Goal: Book appointment/travel/reservation

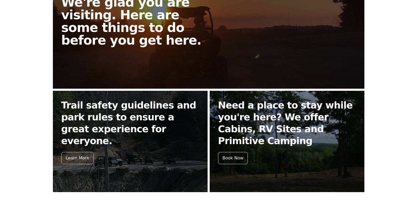
scroll to position [144, 0]
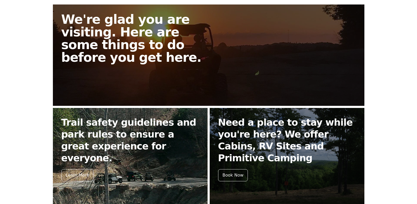
click at [115, 121] on h2 "Trail safety guidelines and park rules to ensure a great experience for everyon…" at bounding box center [130, 139] width 138 height 47
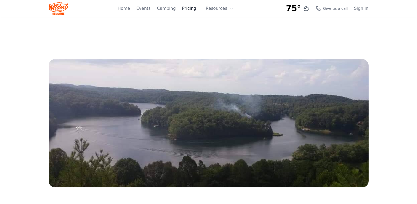
click at [191, 9] on link "Pricing" at bounding box center [189, 8] width 14 height 6
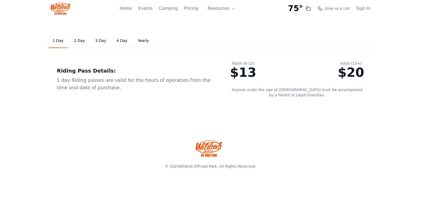
click at [78, 41] on link "2 Day" at bounding box center [79, 41] width 19 height 14
click at [97, 41] on link "3 Day" at bounding box center [100, 41] width 19 height 14
click at [134, 40] on link "Yearly" at bounding box center [143, 41] width 19 height 14
click at [55, 40] on link "1 Day" at bounding box center [57, 41] width 19 height 14
click at [172, 9] on link "Camping" at bounding box center [168, 8] width 19 height 6
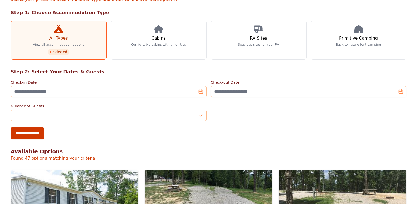
scroll to position [79, 0]
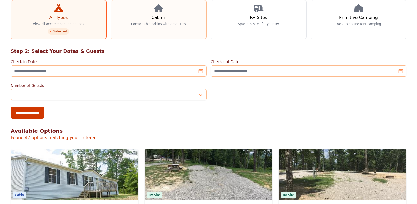
click at [153, 21] on link "Cabins Comfortable cabins with amenities" at bounding box center [159, 19] width 96 height 39
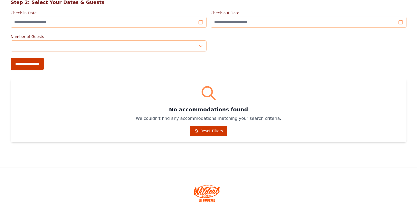
scroll to position [53, 0]
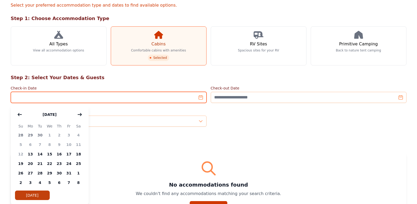
click at [23, 96] on input "Check-in Date" at bounding box center [109, 97] width 196 height 11
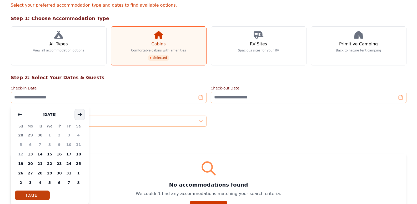
click at [80, 114] on icon "button" at bounding box center [80, 114] width 4 height 2
click at [20, 172] on span "23" at bounding box center [21, 172] width 10 height 9
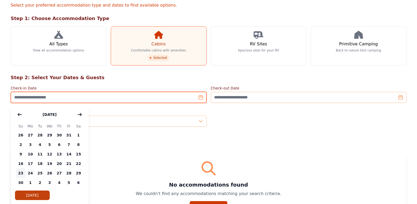
type input "**********"
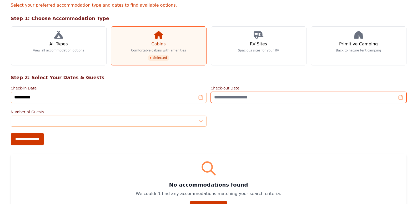
click at [400, 97] on input "Check-out Date" at bounding box center [309, 97] width 196 height 11
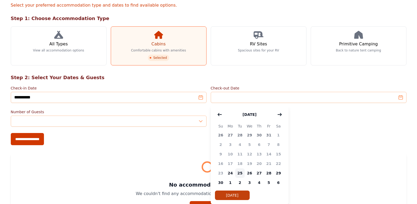
click at [240, 173] on span "25" at bounding box center [240, 172] width 10 height 9
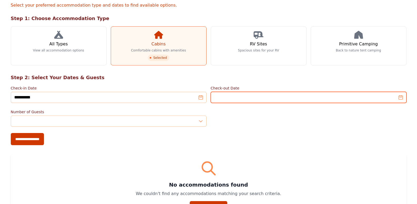
type input "**********"
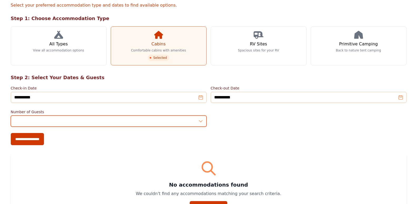
click at [202, 121] on input "*" at bounding box center [109, 120] width 196 height 11
type input "*"
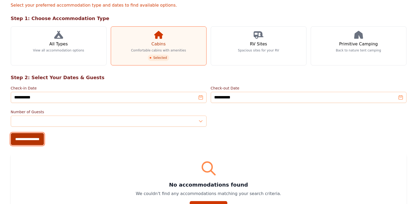
click at [38, 140] on input "**********" at bounding box center [27, 139] width 33 height 12
type input "**********"
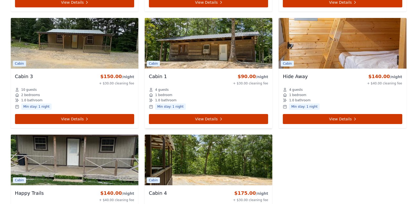
scroll to position [435, 0]
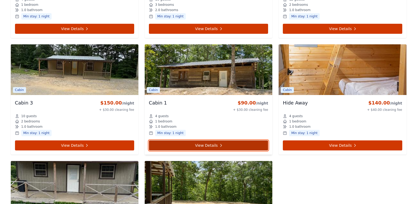
click at [203, 146] on link "View Details" at bounding box center [208, 145] width 119 height 10
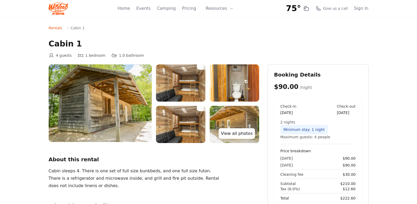
click at [234, 131] on link "View all photos" at bounding box center [237, 133] width 36 height 11
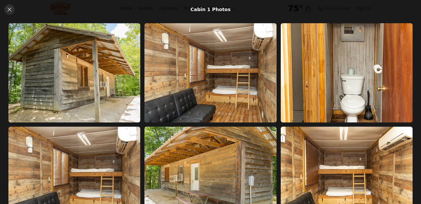
click at [11, 9] on icon at bounding box center [9, 9] width 6 height 6
click at [9, 9] on icon at bounding box center [9, 9] width 4 height 4
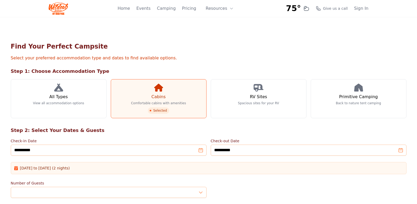
scroll to position [435, 0]
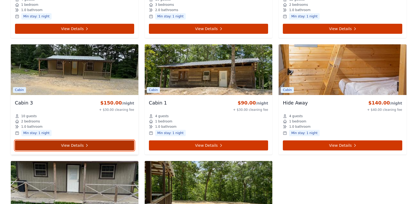
click at [75, 145] on link "View Details" at bounding box center [74, 145] width 119 height 10
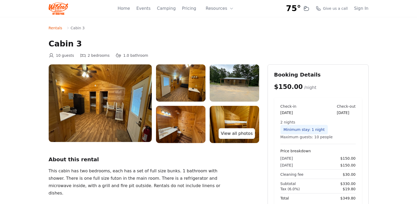
click at [241, 136] on link "View all photos" at bounding box center [237, 133] width 36 height 11
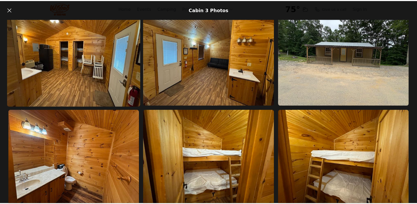
scroll to position [26, 0]
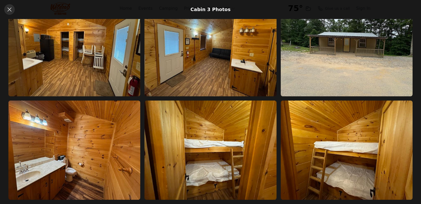
click at [9, 9] on icon at bounding box center [9, 9] width 4 height 4
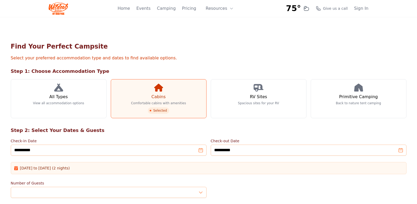
scroll to position [435, 0]
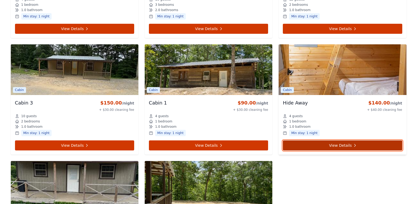
click at [331, 146] on link "View Details" at bounding box center [342, 145] width 119 height 10
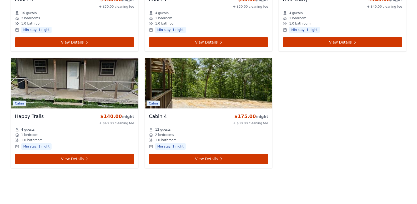
scroll to position [540, 0]
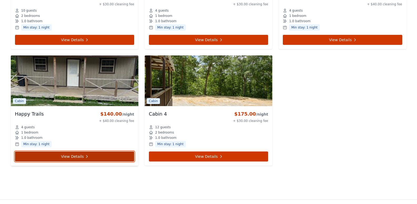
click at [56, 156] on link "View Details" at bounding box center [74, 156] width 119 height 10
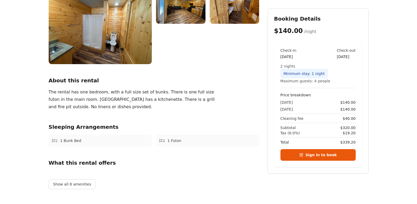
scroll to position [79, 0]
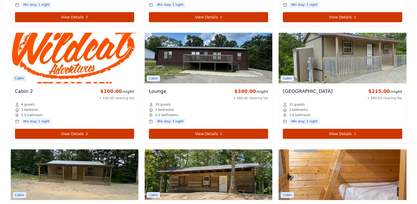
scroll to position [356, 0]
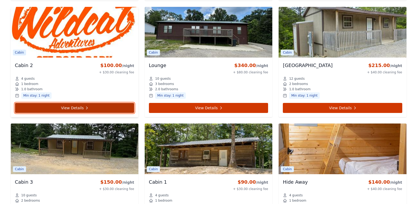
click at [74, 107] on link "View Details" at bounding box center [74, 108] width 119 height 10
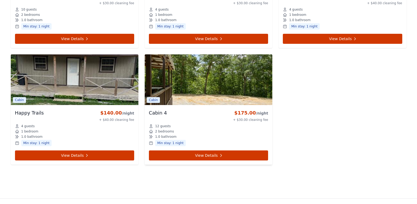
scroll to position [540, 0]
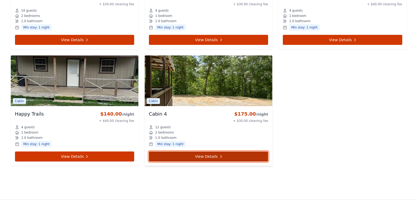
click at [205, 157] on link "View Details" at bounding box center [208, 156] width 119 height 10
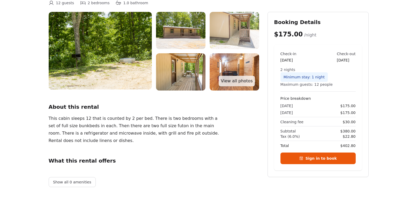
scroll to position [53, 0]
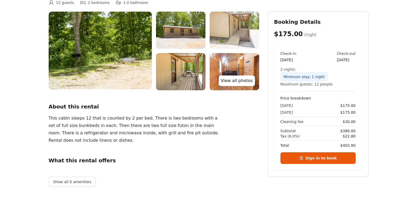
click at [244, 82] on link "View all photos" at bounding box center [237, 80] width 36 height 11
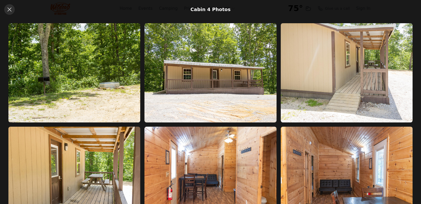
click at [9, 9] on icon at bounding box center [9, 9] width 6 height 6
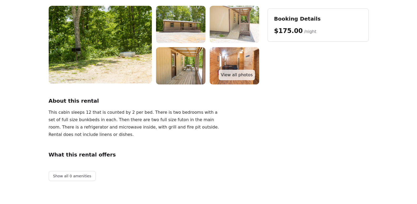
scroll to position [26, 0]
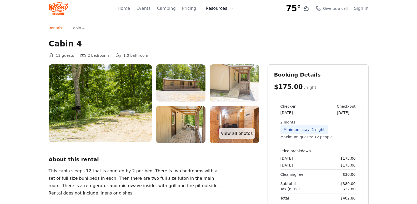
click at [232, 9] on icon at bounding box center [231, 8] width 2 height 1
click at [223, 22] on link "About" at bounding box center [228, 21] width 51 height 9
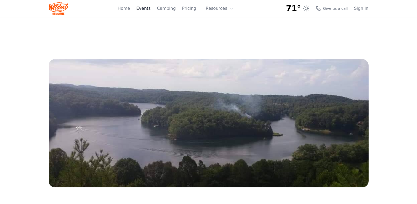
click at [151, 9] on link "Events" at bounding box center [143, 8] width 14 height 6
click at [169, 9] on link "Camping" at bounding box center [166, 8] width 19 height 6
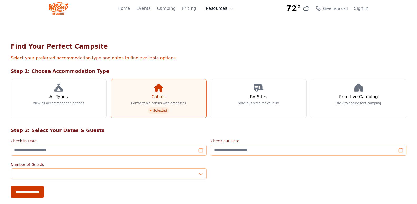
click at [217, 9] on button "Resources" at bounding box center [220, 8] width 34 height 11
click at [219, 31] on link "FAQ" at bounding box center [228, 30] width 51 height 9
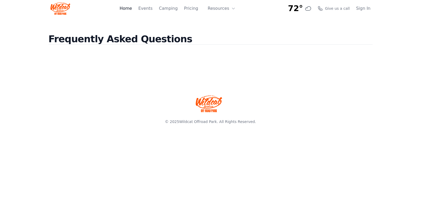
click at [132, 9] on link "Home" at bounding box center [126, 8] width 12 height 6
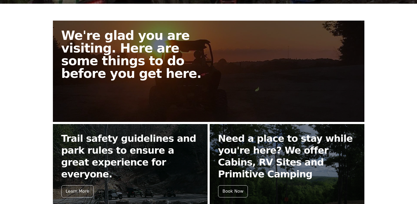
scroll to position [132, 0]
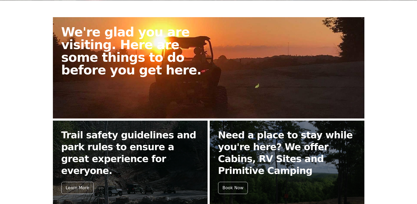
click at [112, 49] on h2 "We're glad you are visiting. Here are some things to do before you get here." at bounding box center [137, 51] width 152 height 51
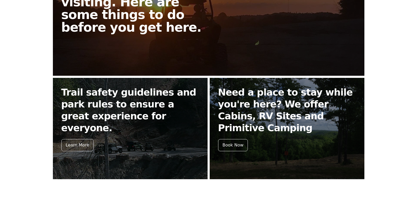
scroll to position [184, 0]
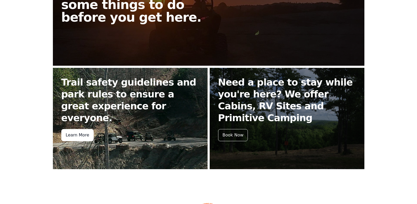
click at [73, 129] on div "Learn More" at bounding box center [77, 135] width 32 height 12
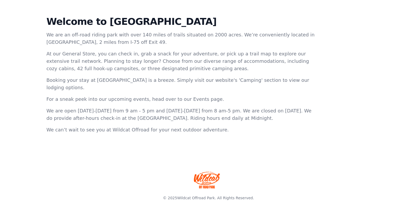
scroll to position [188, 0]
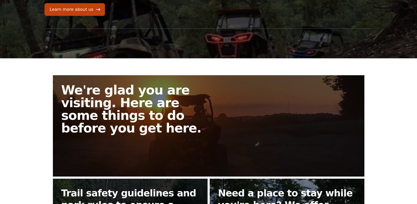
scroll to position [53, 0]
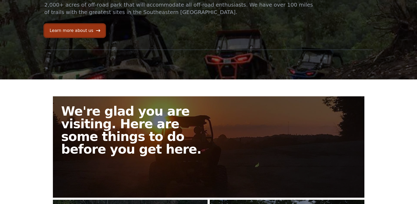
click at [83, 31] on link "Learn more about us" at bounding box center [75, 30] width 61 height 13
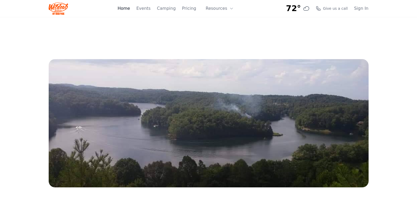
click at [130, 9] on link "Home" at bounding box center [124, 8] width 12 height 6
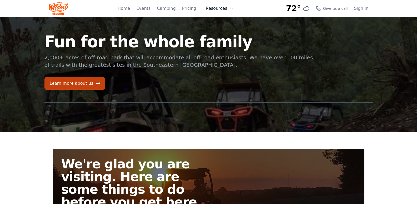
click at [223, 9] on button "Resources" at bounding box center [220, 8] width 34 height 11
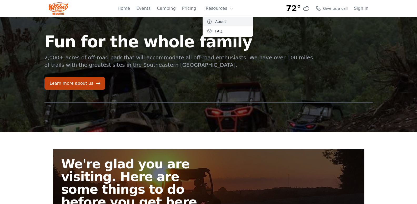
click at [226, 23] on link "About" at bounding box center [228, 21] width 51 height 9
